Goal: Task Accomplishment & Management: Manage account settings

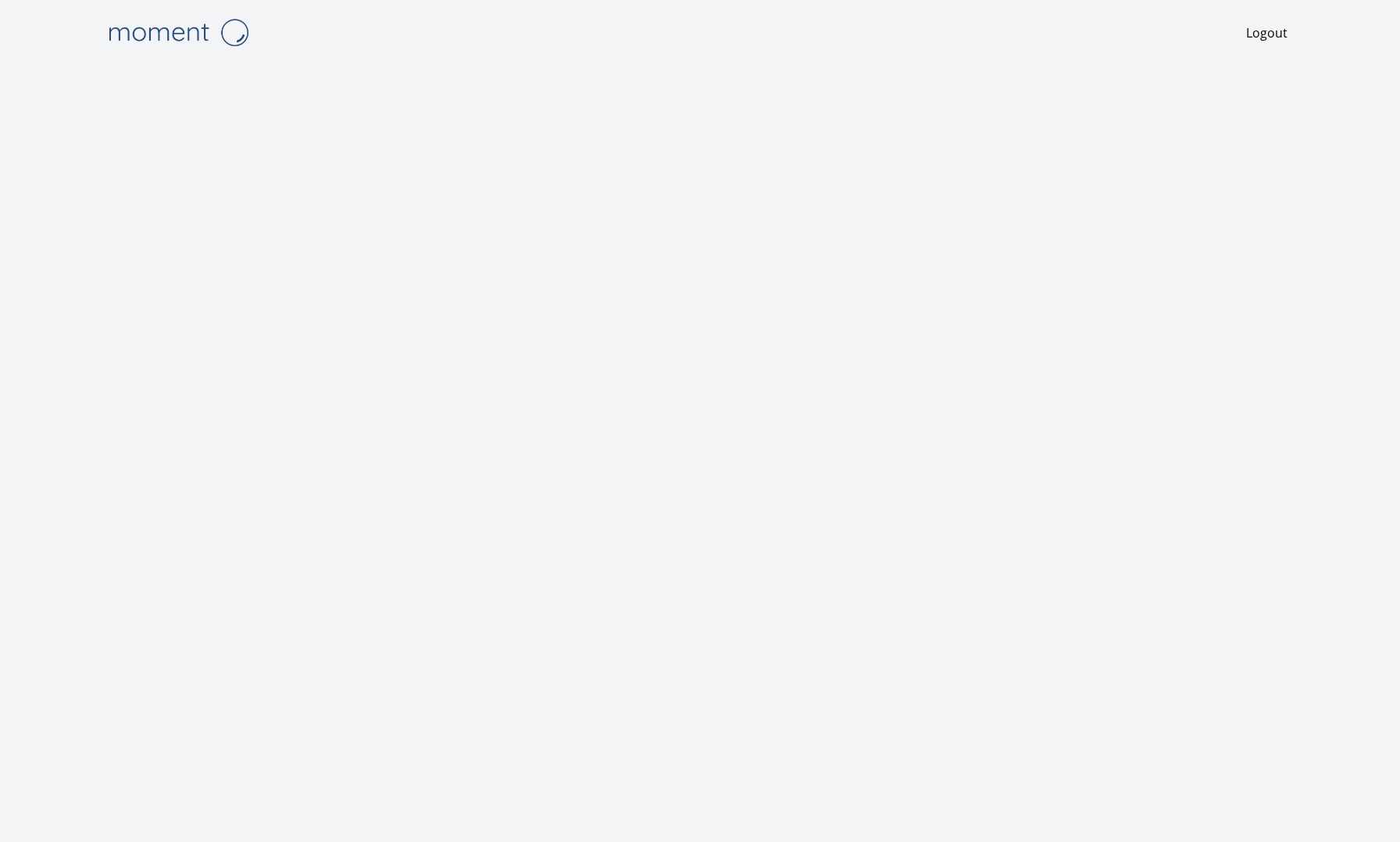
click at [169, 27] on img at bounding box center [178, 32] width 156 height 39
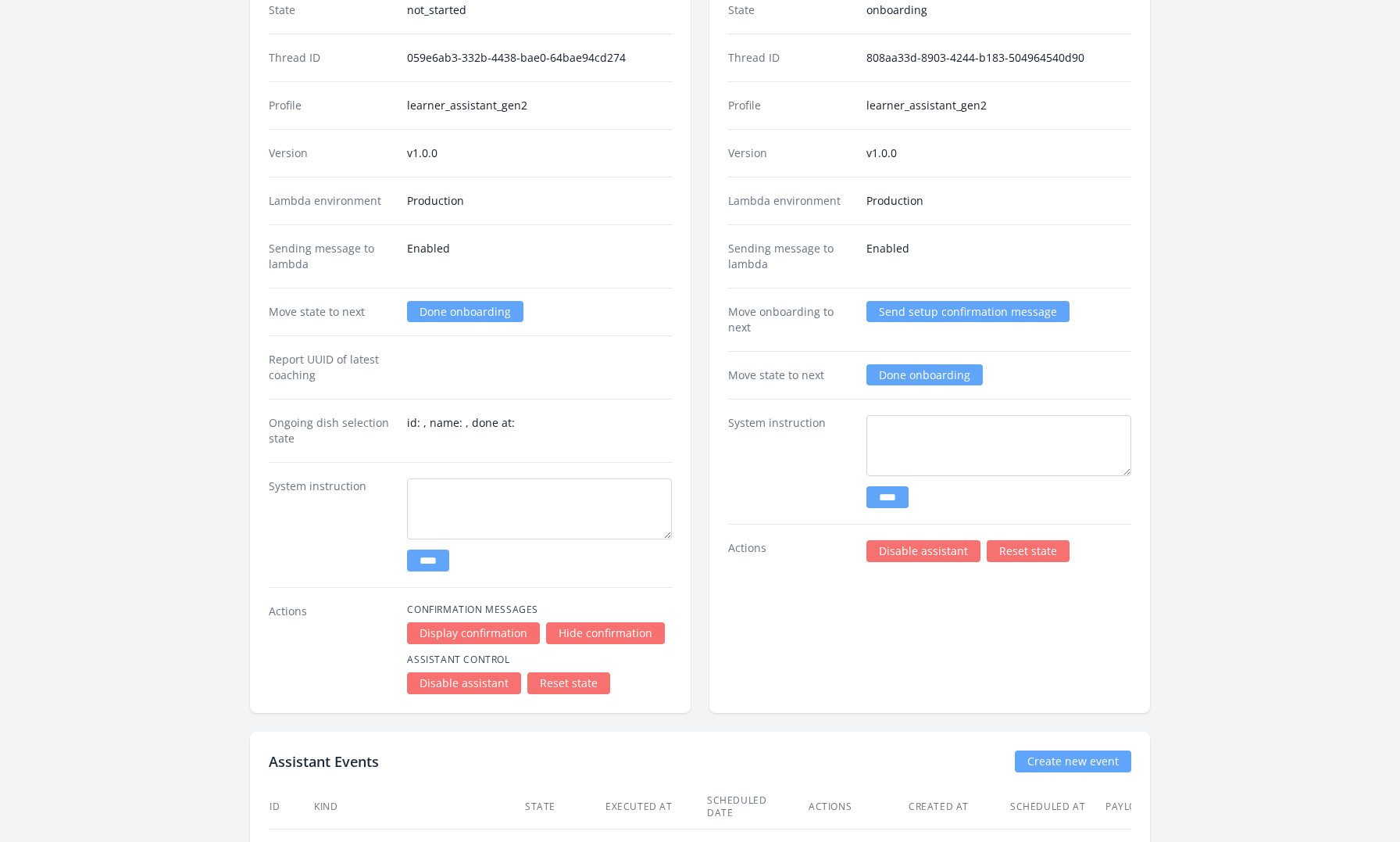
scroll to position [2416, 0]
click at [923, 363] on link "Done onboarding" at bounding box center [924, 374] width 117 height 21
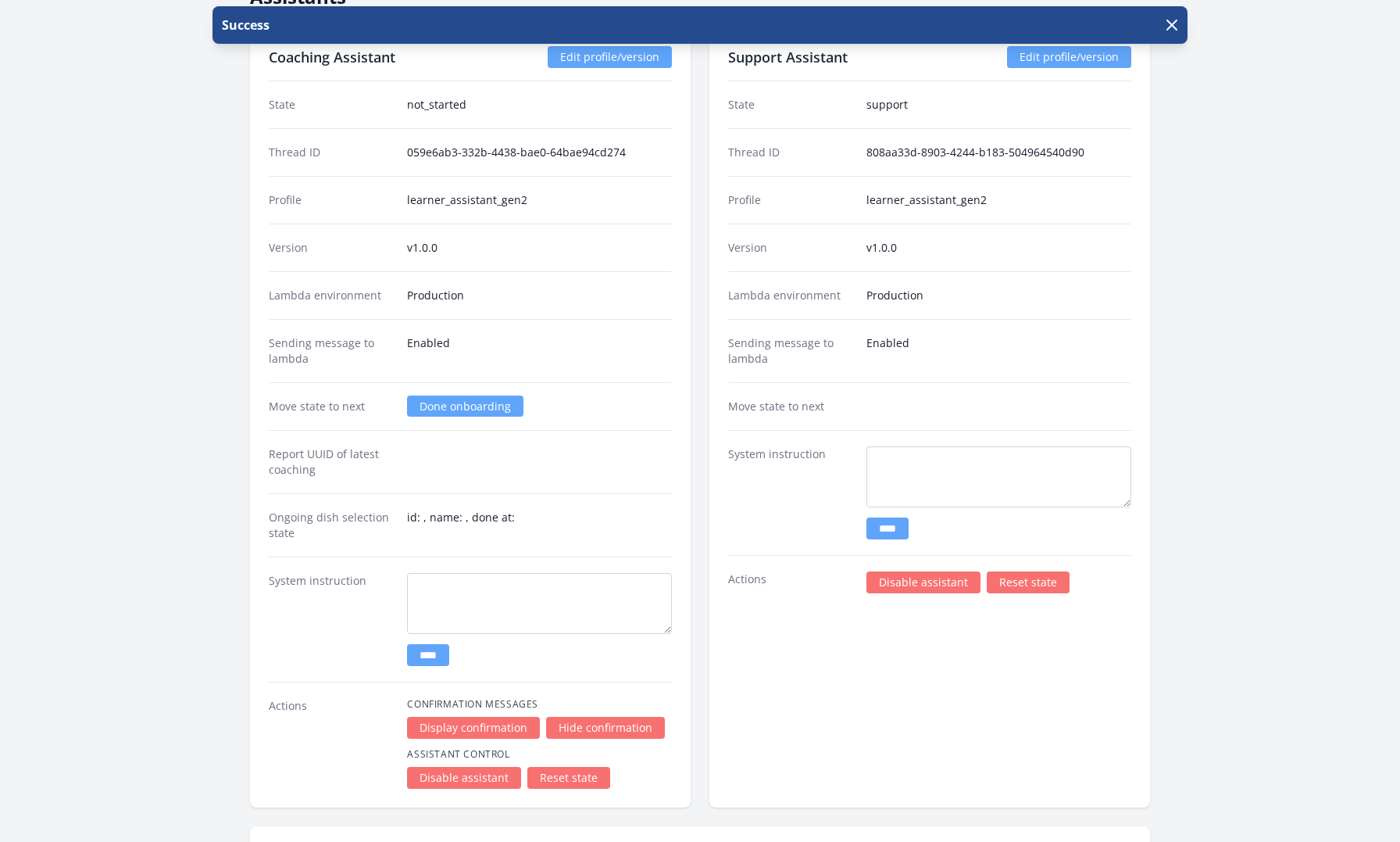
scroll to position [2321, 0]
click at [466, 382] on div "Move state to next Done onboarding" at bounding box center [470, 406] width 403 height 48
click at [454, 395] on link "Done onboarding" at bounding box center [465, 406] width 117 height 21
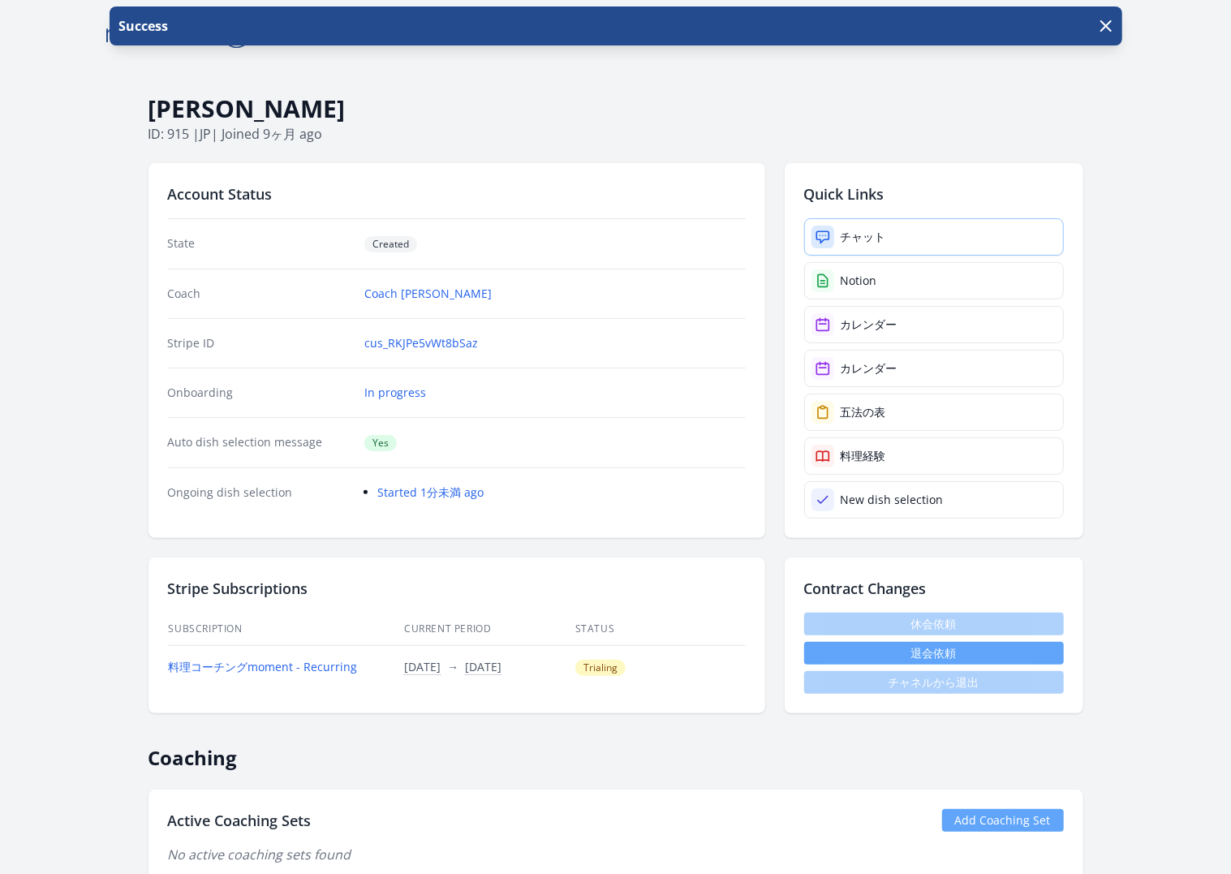
click at [914, 226] on link "チャット" at bounding box center [934, 236] width 260 height 37
click at [925, 239] on link "チャット" at bounding box center [934, 236] width 260 height 37
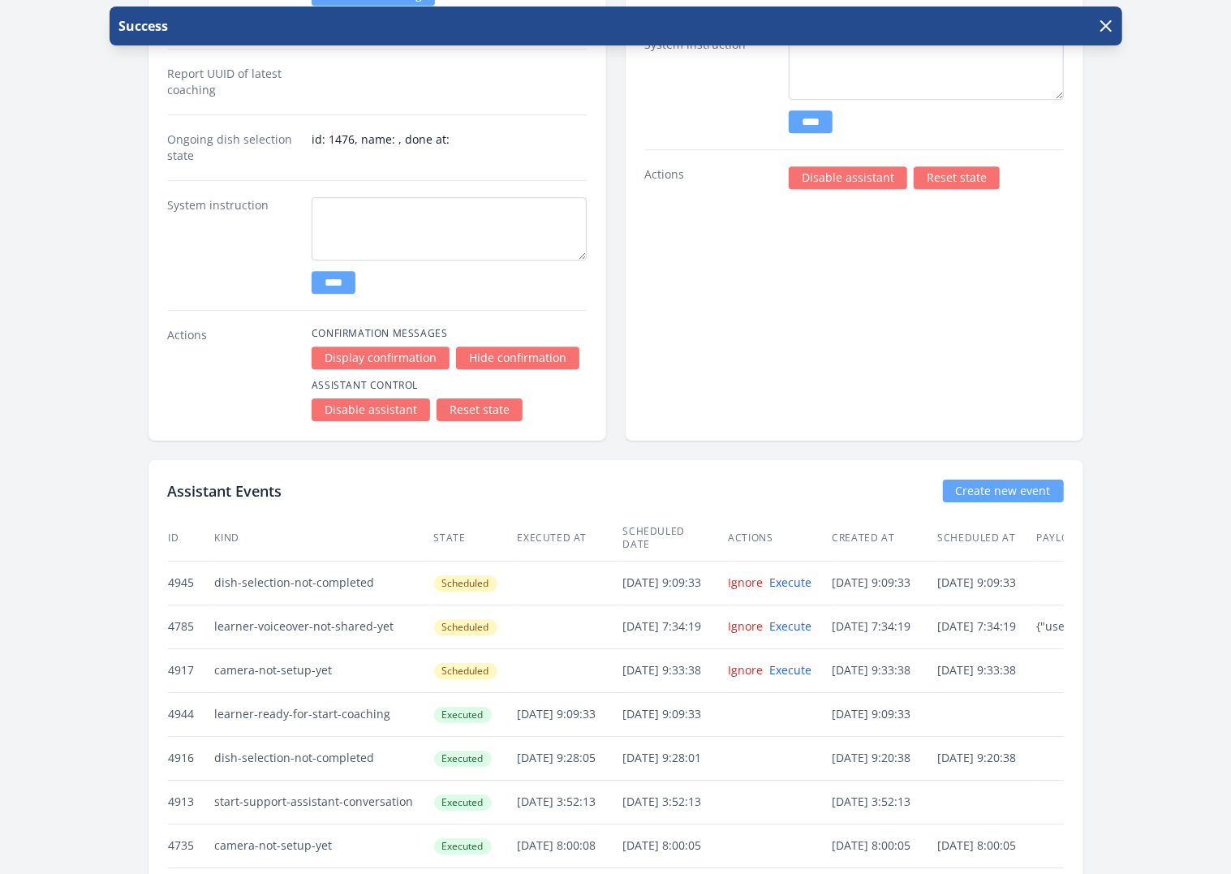
scroll to position [2786, 0]
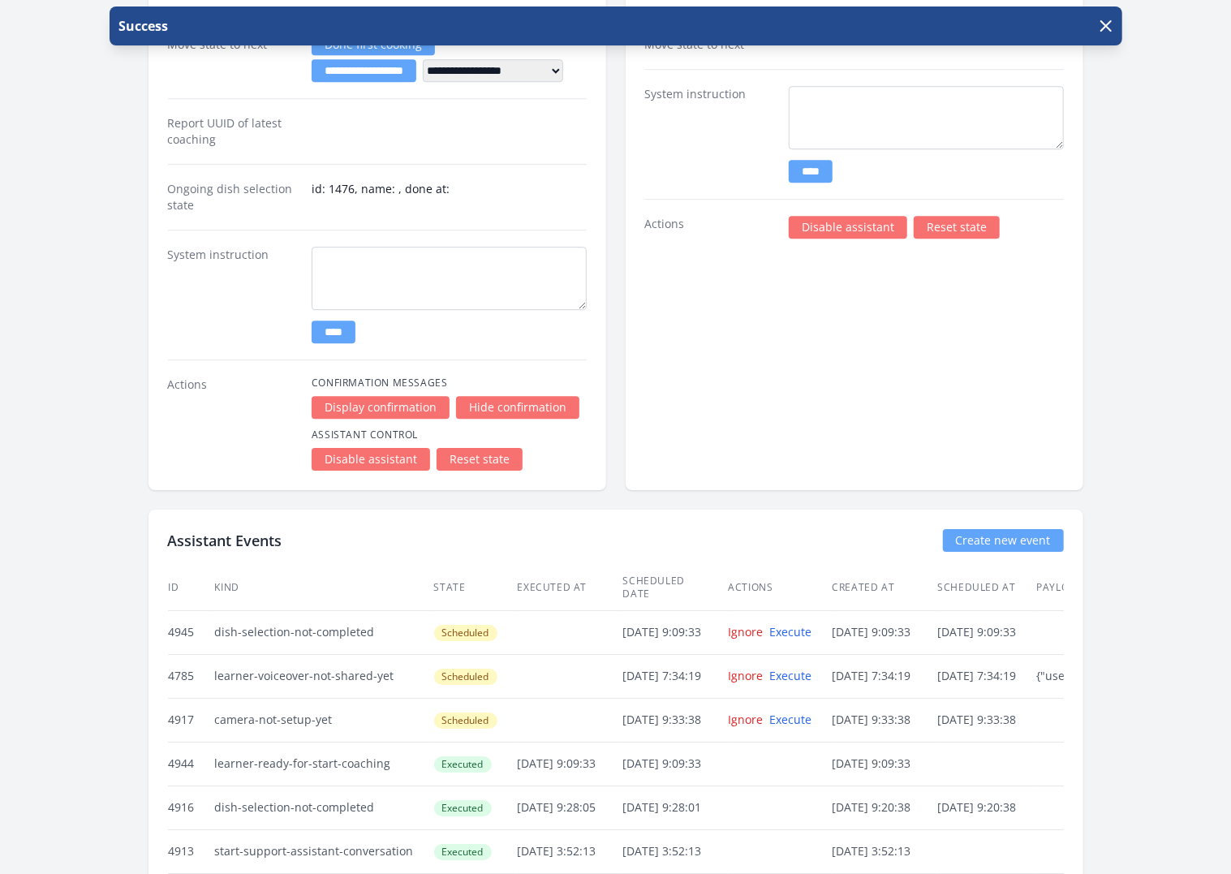
click at [368, 448] on link "Disable assistant" at bounding box center [371, 459] width 118 height 23
